Goal: Task Accomplishment & Management: Complete application form

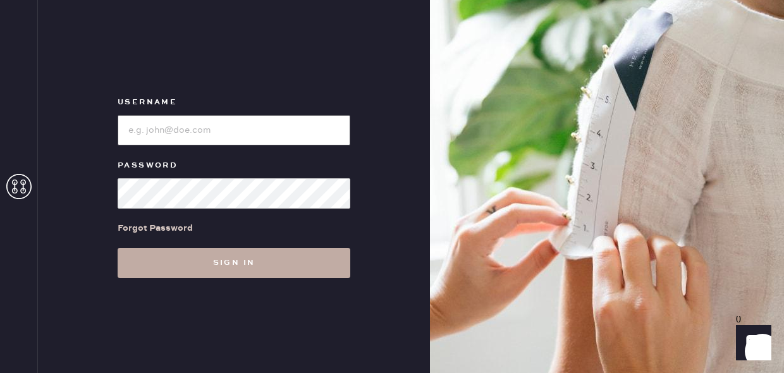
type input "reformationfillmore"
click at [243, 262] on button "Sign in" at bounding box center [234, 263] width 233 height 30
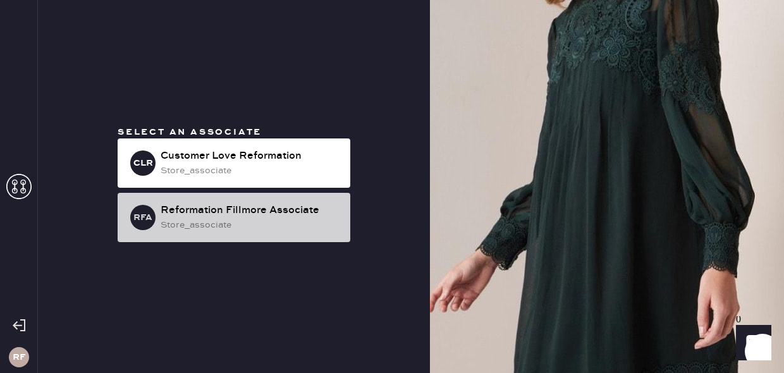
click at [228, 213] on div "Reformation Fillmore Associate" at bounding box center [251, 210] width 180 height 15
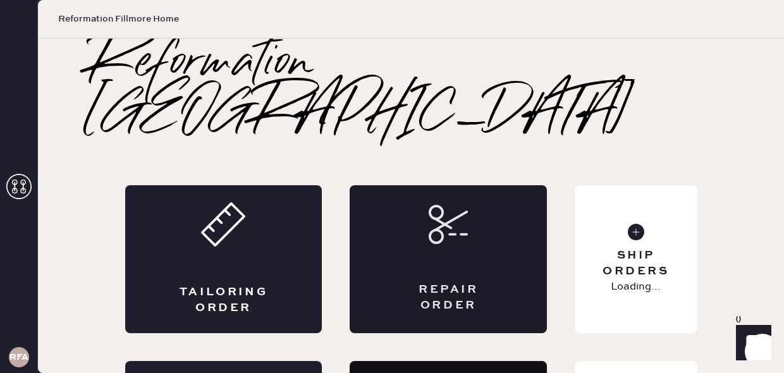
click at [458, 200] on div "Repair Order" at bounding box center [448, 259] width 197 height 148
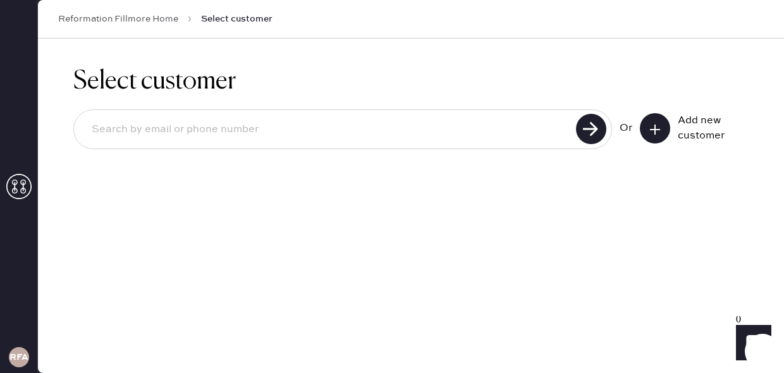
click at [688, 122] on div "Add new customer" at bounding box center [709, 128] width 63 height 30
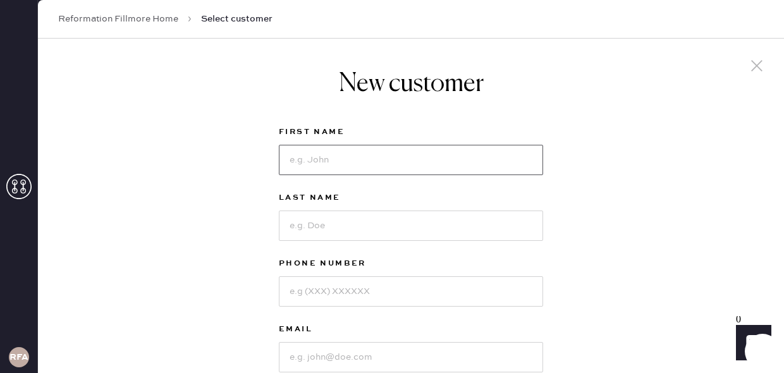
click at [399, 162] on input at bounding box center [411, 160] width 264 height 30
type input "[PERSON_NAME]"
click at [382, 221] on input at bounding box center [411, 225] width 264 height 30
type input "[PERSON_NAME]"
click at [363, 290] on input at bounding box center [411, 291] width 264 height 30
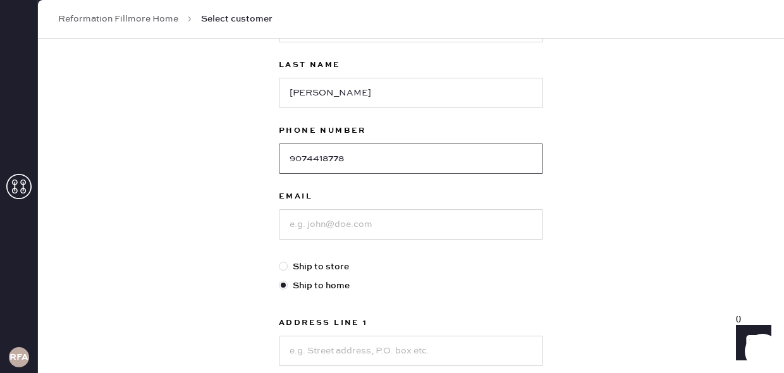
scroll to position [137, 0]
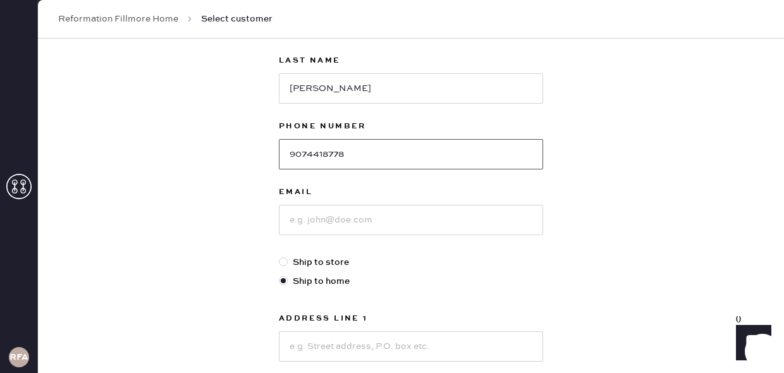
type input "9074418778"
click at [349, 226] on input at bounding box center [411, 220] width 264 height 30
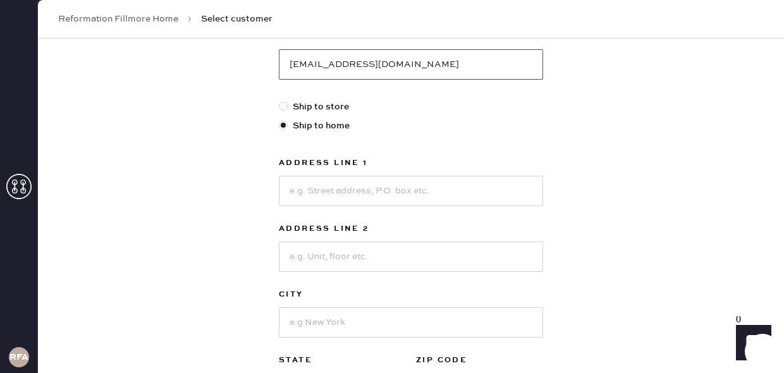
scroll to position [307, 0]
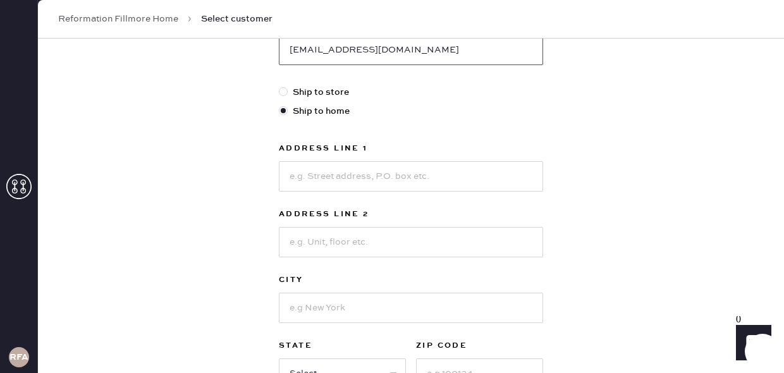
type input "[EMAIL_ADDRESS][DOMAIN_NAME]"
click at [345, 176] on input at bounding box center [411, 176] width 264 height 30
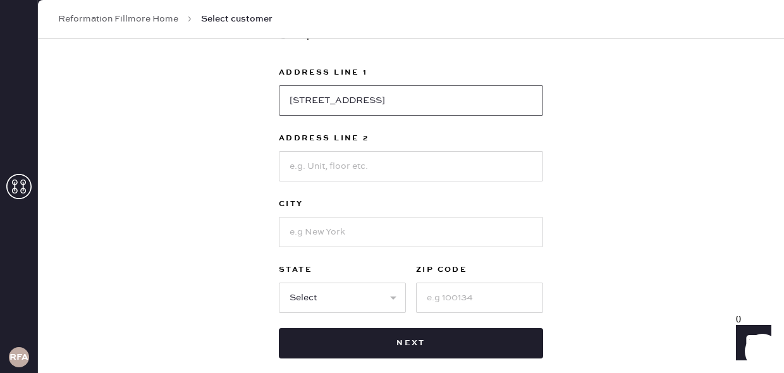
scroll to position [389, 0]
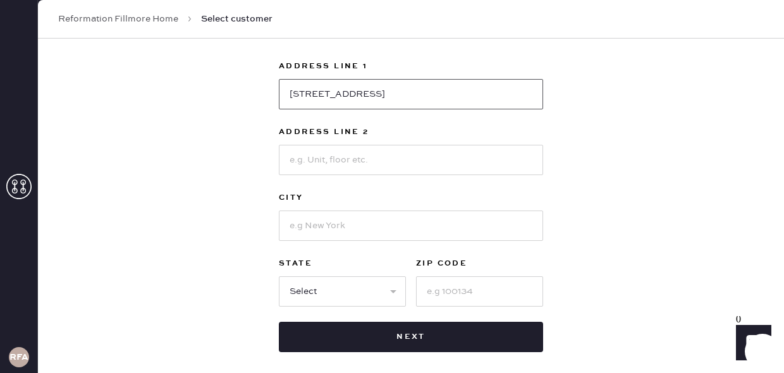
type input "[STREET_ADDRESS]"
click at [322, 230] on input at bounding box center [411, 225] width 264 height 30
type input "[GEOGRAPHIC_DATA]"
click at [300, 289] on select "Select AK AL AR AZ CA CO CT [GEOGRAPHIC_DATA] DE FL [GEOGRAPHIC_DATA] HI [GEOGR…" at bounding box center [342, 291] width 127 height 30
select select "CA"
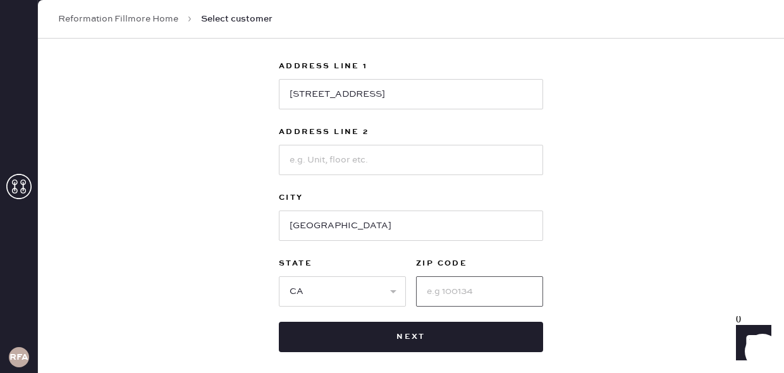
click at [451, 288] on input at bounding box center [479, 291] width 127 height 30
type input "94117"
click at [649, 145] on div "New customer First Name [PERSON_NAME] Last Name [PERSON_NAME] Phone Number [PHO…" at bounding box center [411, 41] width 746 height 784
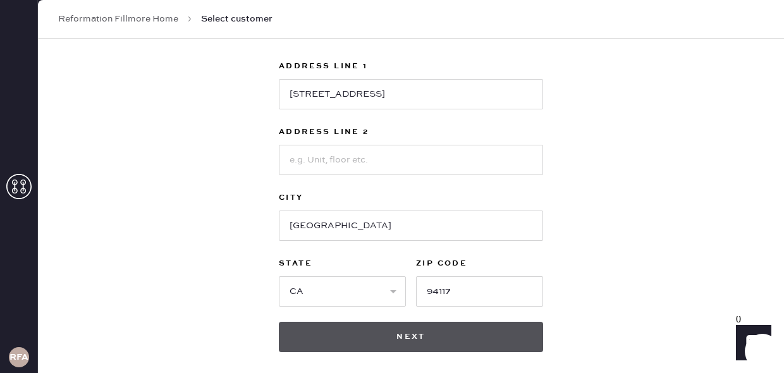
click at [429, 339] on button "Next" at bounding box center [411, 337] width 264 height 30
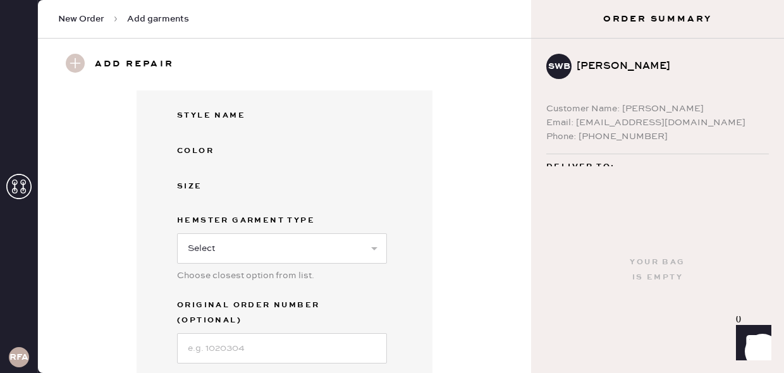
scroll to position [265, 0]
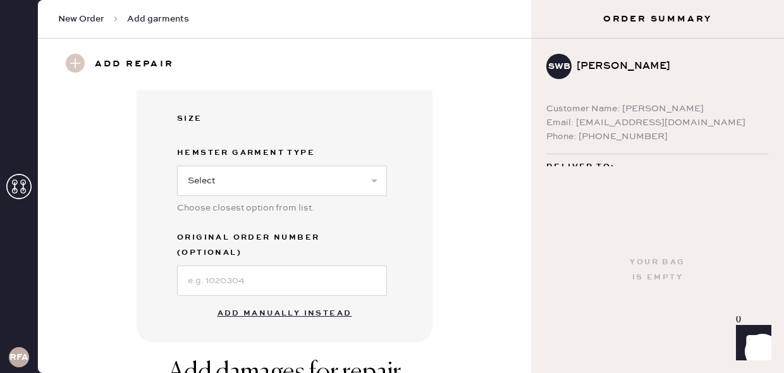
click at [270, 301] on button "Add manually instead" at bounding box center [285, 313] width 150 height 25
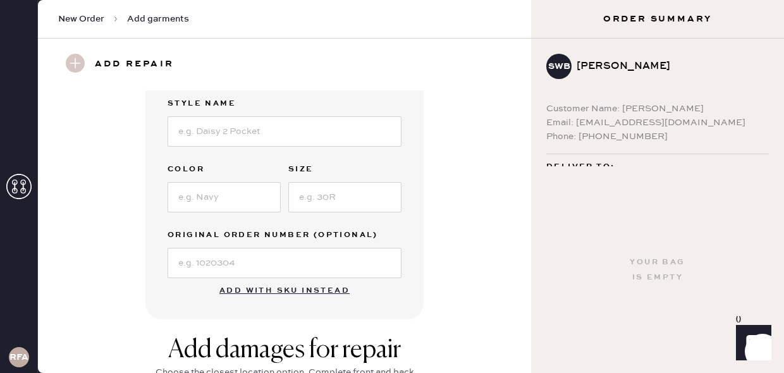
scroll to position [0, 0]
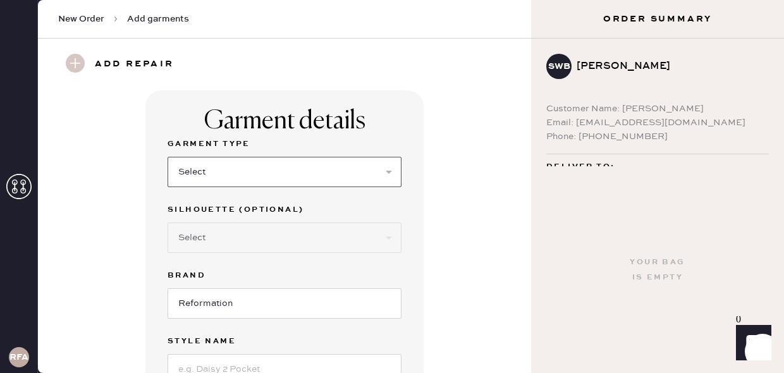
click at [248, 157] on select "Select Basic Skirt Jeans Leggings Pants Shorts Basic Sleeved Dress Basic Sleeve…" at bounding box center [285, 172] width 234 height 30
select select "7"
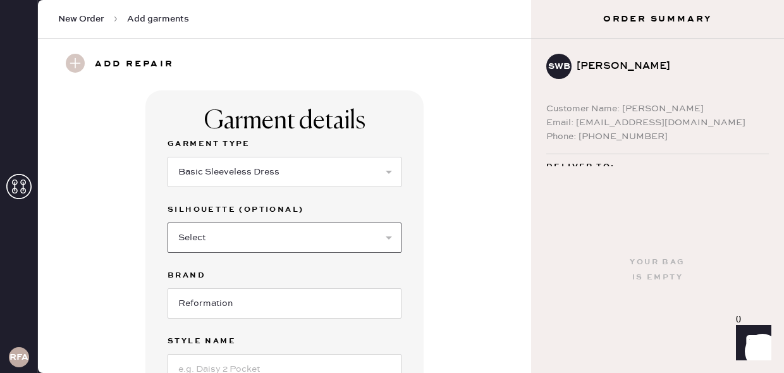
click at [229, 245] on select "Select Maxi Dress Midi Dress Mini Dress Other" at bounding box center [285, 237] width 234 height 30
select select "32"
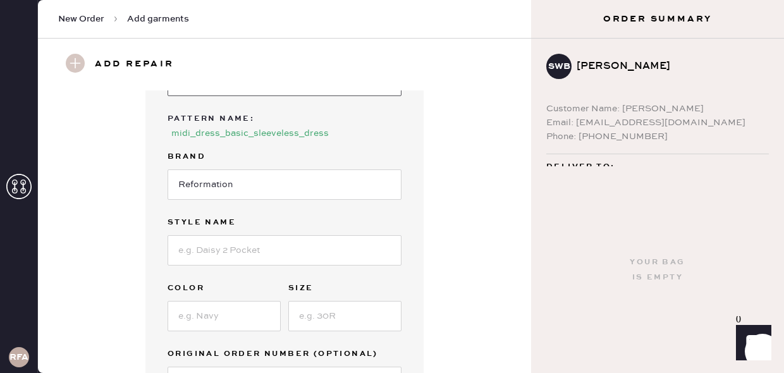
scroll to position [163, 0]
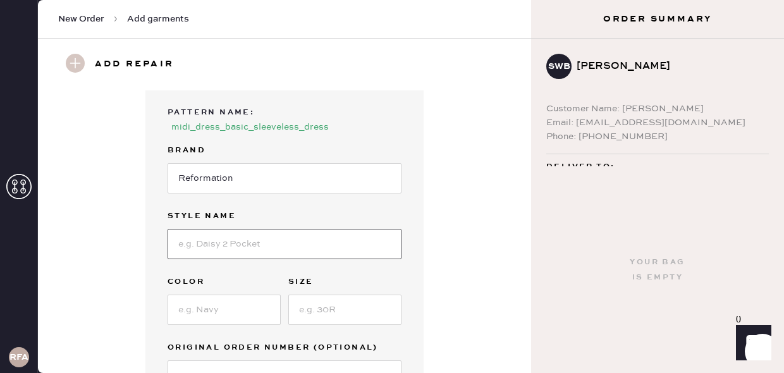
click at [212, 252] on input at bounding box center [285, 244] width 234 height 30
type input "N"
type input "[PERSON_NAME] LINEN DRESS"
type input "LARKSPUR"
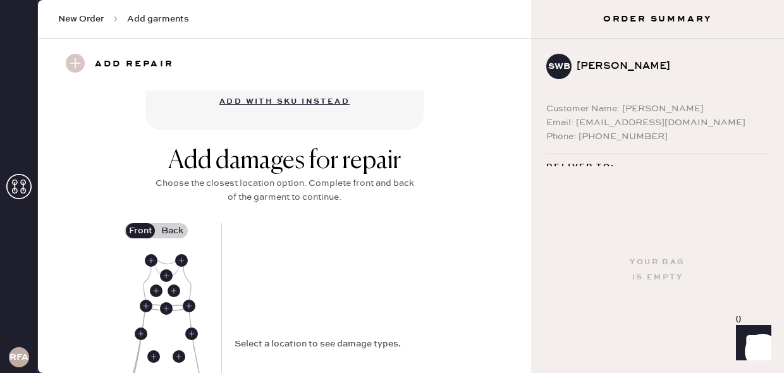
scroll to position [466, 0]
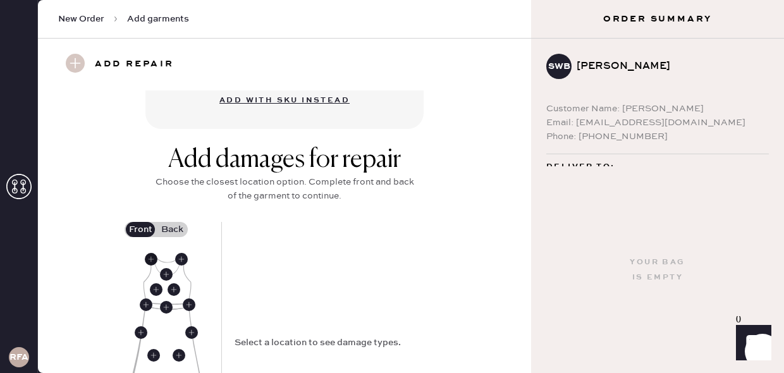
type input "8"
click at [149, 256] on use at bounding box center [151, 259] width 13 height 13
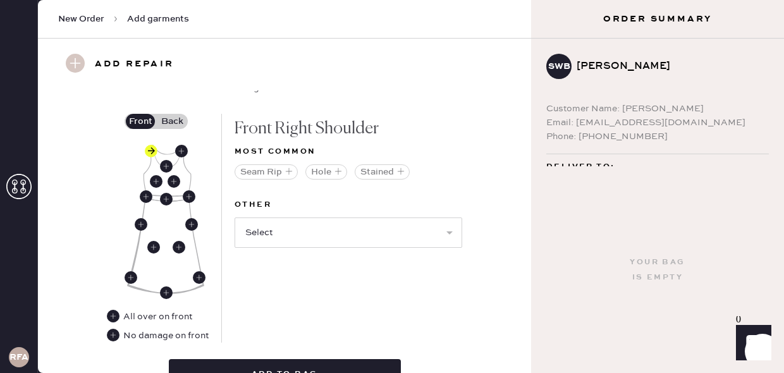
scroll to position [596, 0]
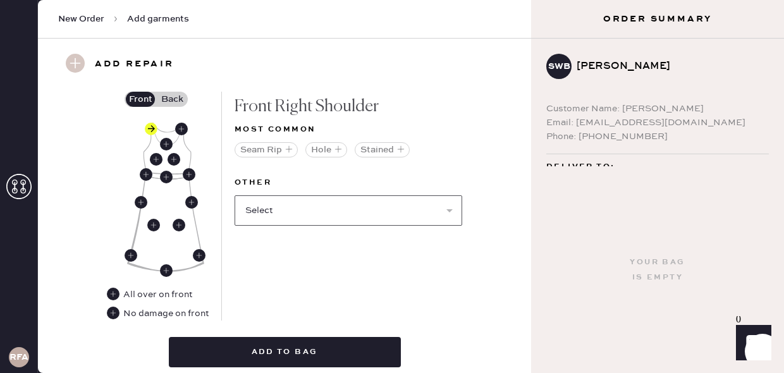
click at [339, 212] on select "Select Broken / Ripped Hem Broken Beads Broken Belt Loop Broken Button Broken C…" at bounding box center [349, 210] width 228 height 30
select select "1622"
select select
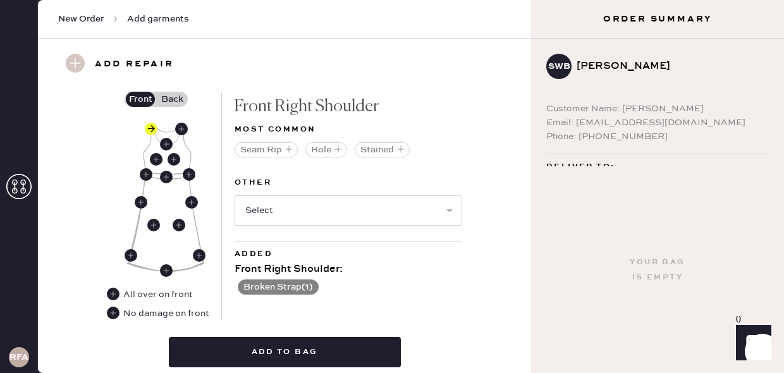
click at [171, 94] on label "Back" at bounding box center [172, 99] width 32 height 15
click at [172, 99] on input "Back" at bounding box center [172, 99] width 0 height 0
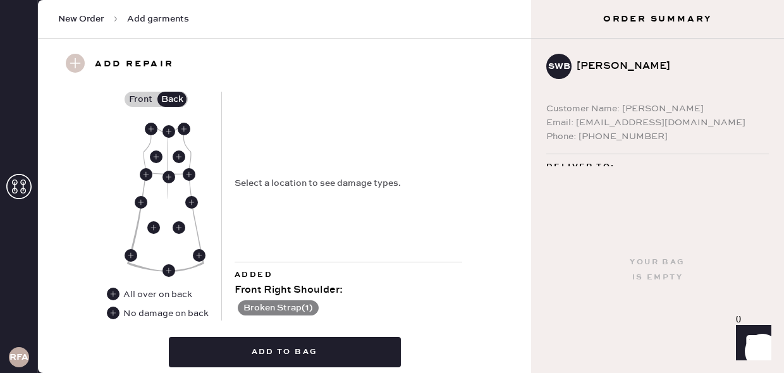
click at [143, 101] on label "Front" at bounding box center [141, 99] width 32 height 15
click at [140, 99] on input "Front" at bounding box center [140, 99] width 0 height 0
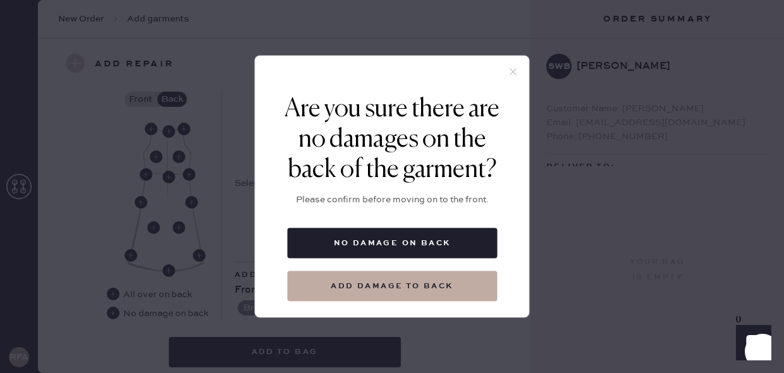
click at [511, 71] on icon at bounding box center [513, 71] width 11 height 11
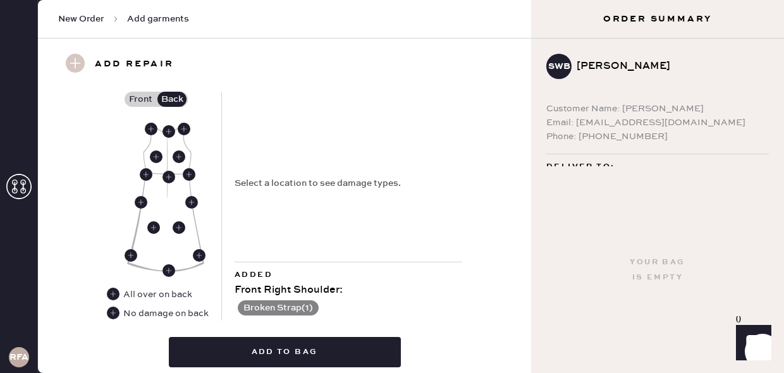
click at [137, 85] on div "Add repair" at bounding box center [284, 65] width 493 height 52
click at [137, 97] on label "Front" at bounding box center [141, 99] width 32 height 15
click at [140, 99] on input "Front" at bounding box center [140, 99] width 0 height 0
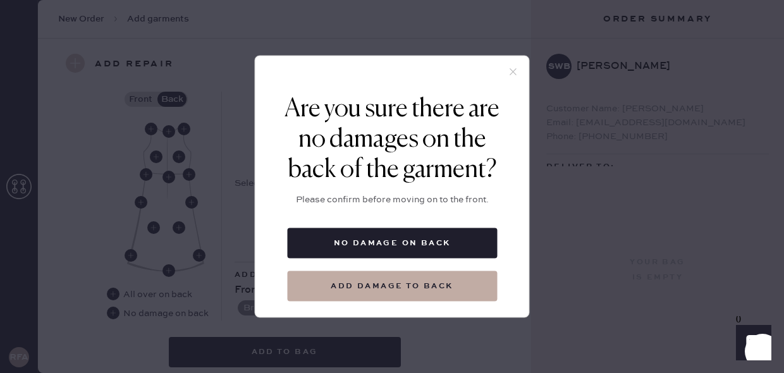
click at [512, 69] on icon at bounding box center [513, 71] width 11 height 11
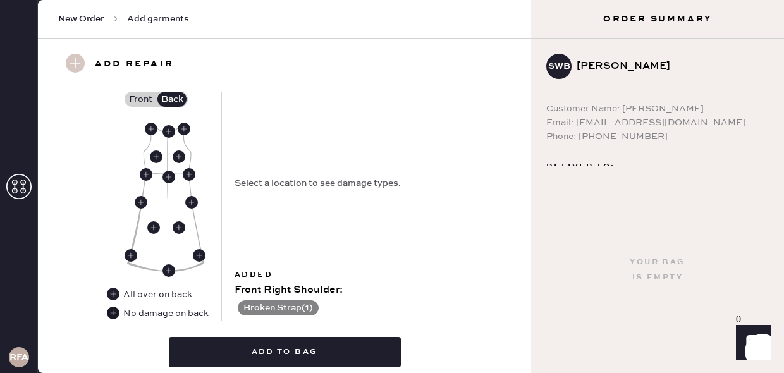
click at [116, 312] on use at bounding box center [113, 313] width 13 height 13
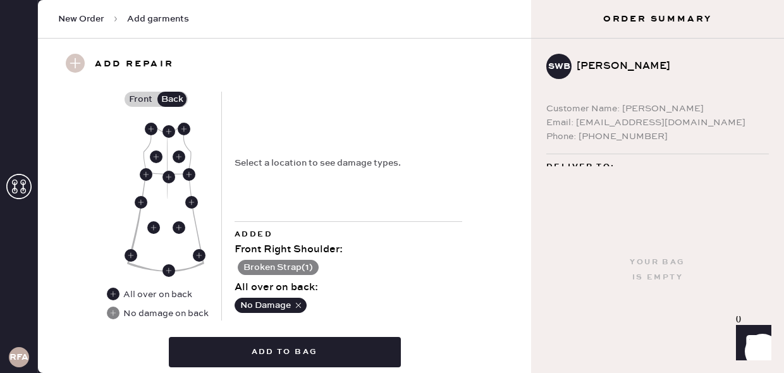
click at [142, 98] on label "Front" at bounding box center [141, 99] width 32 height 15
click at [140, 99] on input "Front" at bounding box center [140, 99] width 0 height 0
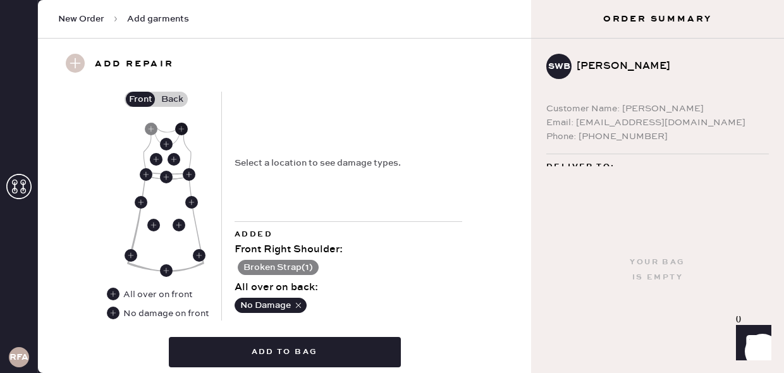
click at [182, 129] on use at bounding box center [181, 129] width 13 height 13
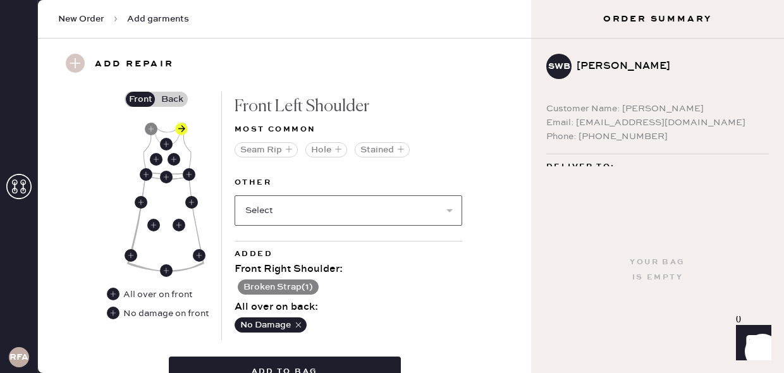
click at [376, 204] on select "Select Broken / Ripped Hem Broken Beads Broken Belt Loop Broken Button Broken C…" at bounding box center [349, 210] width 228 height 30
select select "1622"
select select
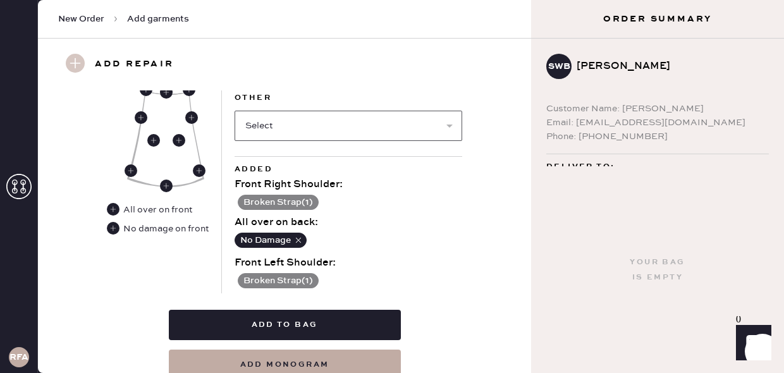
scroll to position [733, 0]
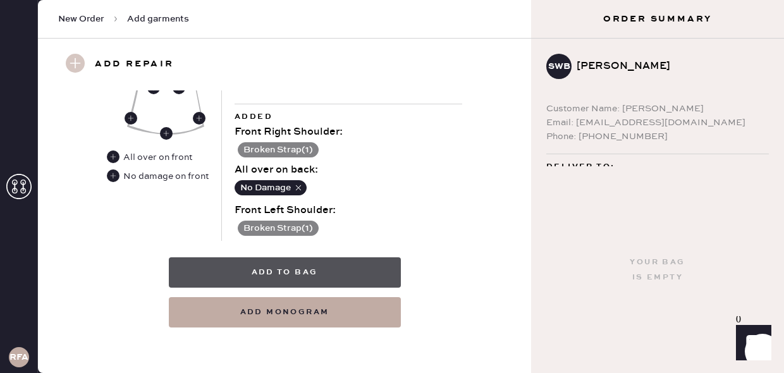
click at [300, 269] on button "Add to bag" at bounding box center [285, 272] width 232 height 30
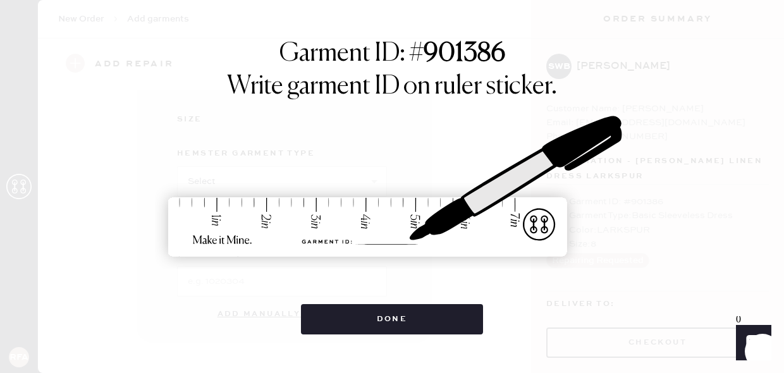
scroll to position [249, 0]
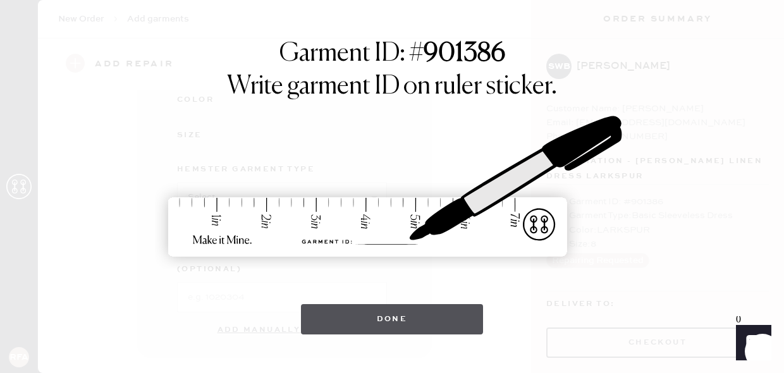
click at [382, 314] on button "Done" at bounding box center [392, 319] width 183 height 30
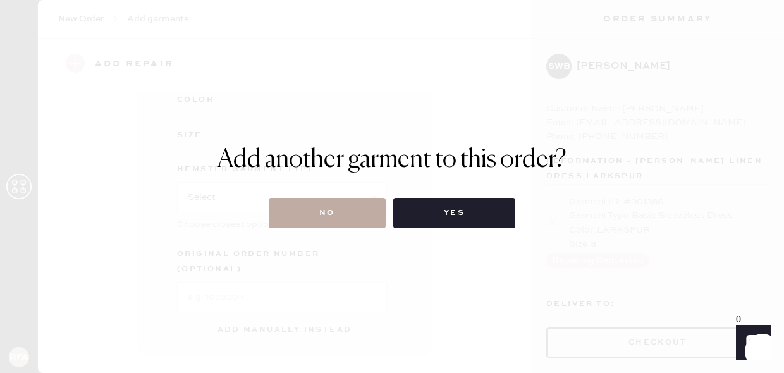
click at [322, 214] on button "No" at bounding box center [327, 213] width 117 height 30
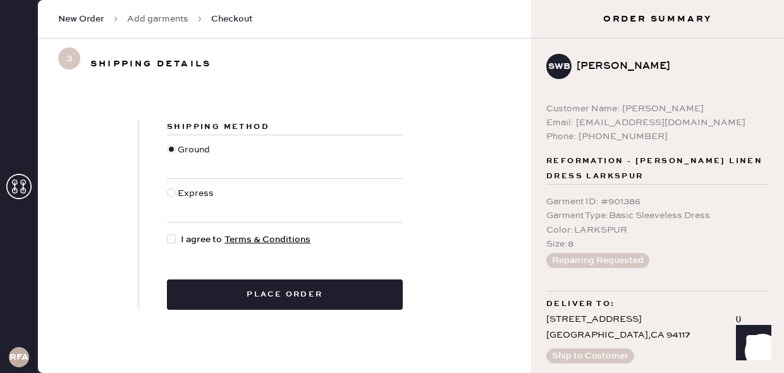
click at [179, 195] on div "Express" at bounding box center [197, 200] width 39 height 28
click at [168, 187] on input "Express" at bounding box center [167, 186] width 1 height 1
radio input "true"
click at [174, 238] on div at bounding box center [171, 239] width 9 height 9
click at [168, 233] on input "I agree to Terms & Conditions" at bounding box center [167, 233] width 1 height 1
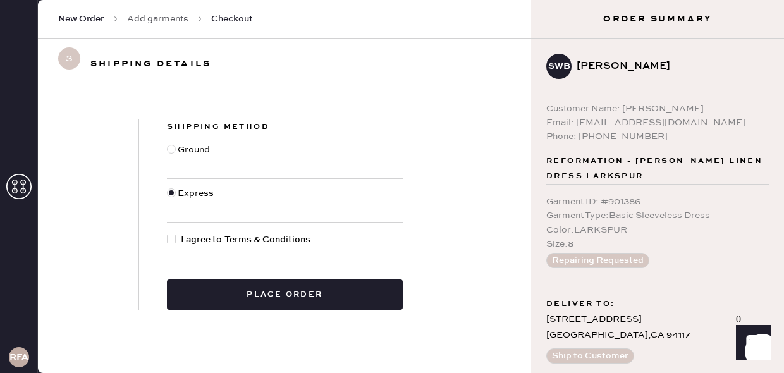
checkbox input "true"
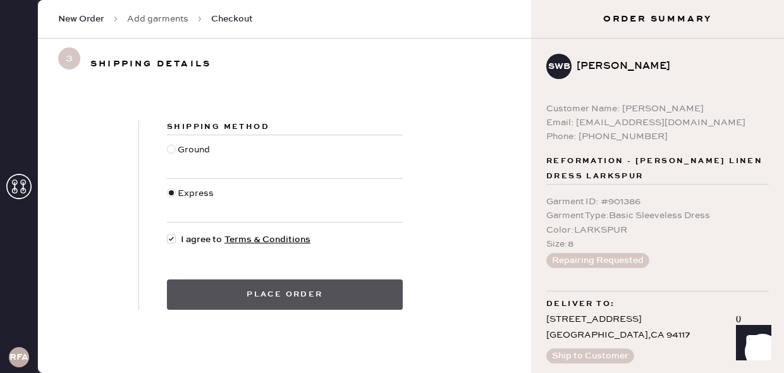
click at [244, 287] on button "Place order" at bounding box center [285, 294] width 236 height 30
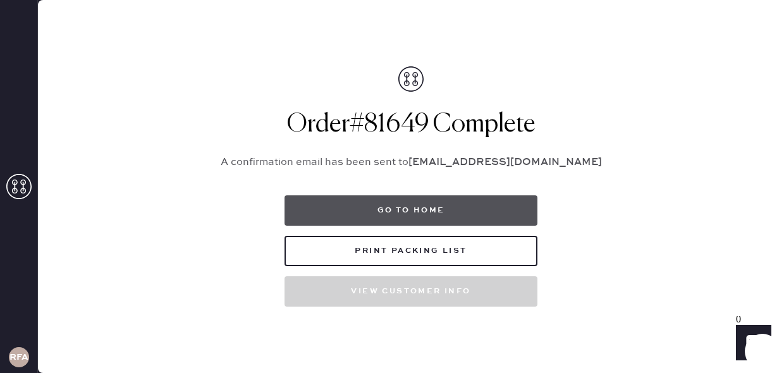
click at [366, 197] on button "Go to home" at bounding box center [410, 210] width 253 height 30
